Goal: Book appointment/travel/reservation

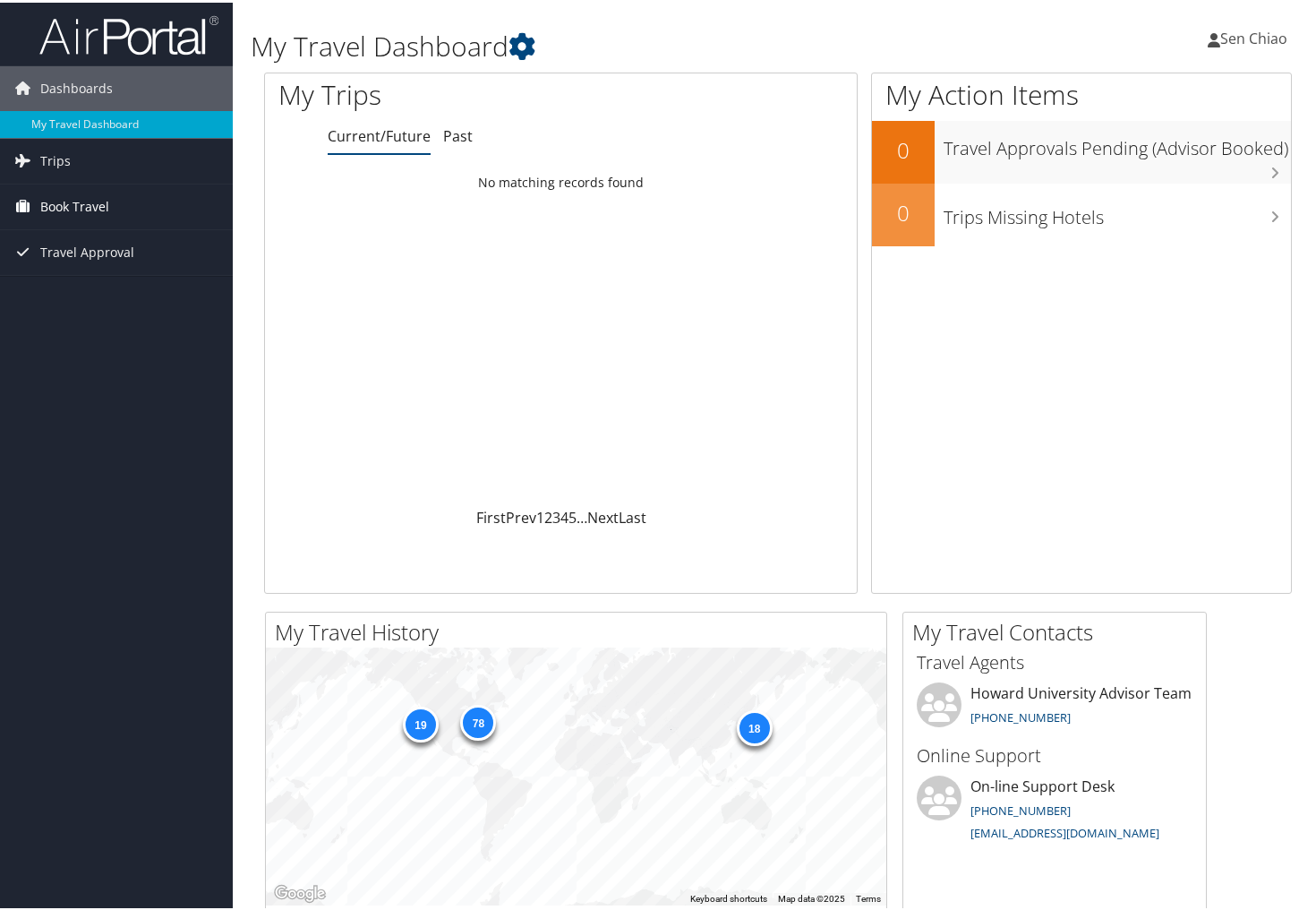
click at [57, 202] on span "Book Travel" at bounding box center [75, 204] width 69 height 45
click at [61, 237] on link "Approval Request (Beta)" at bounding box center [116, 240] width 232 height 27
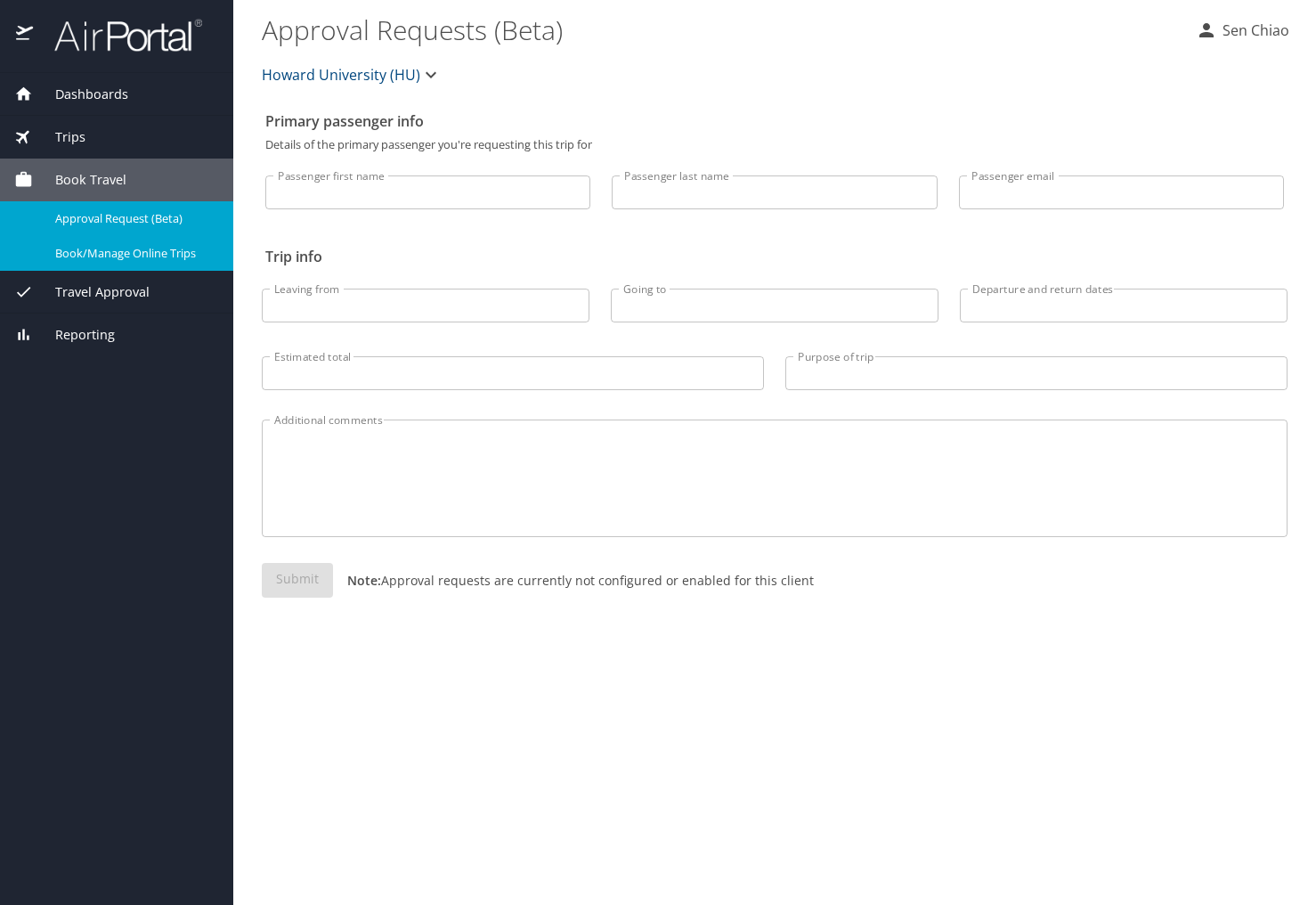
click at [74, 257] on span "Book/Manage Online Trips" at bounding box center [133, 253] width 157 height 17
